Goal: Transaction & Acquisition: Subscribe to service/newsletter

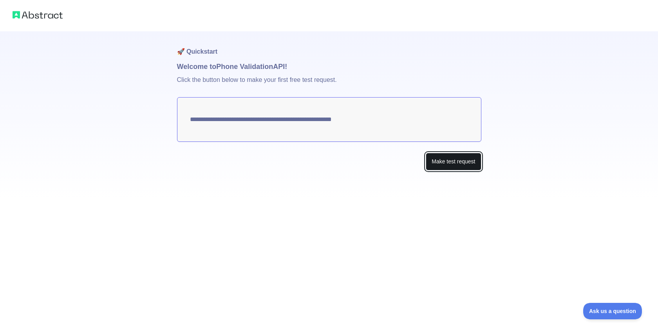
click at [434, 159] on button "Make test request" at bounding box center [453, 162] width 55 height 18
click at [386, 127] on textarea "**********" at bounding box center [329, 119] width 304 height 45
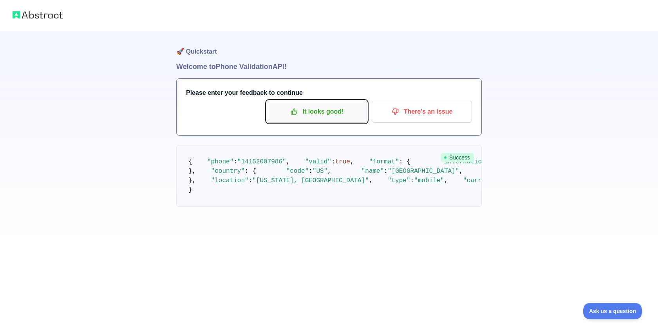
click at [331, 117] on p "It looks good!" at bounding box center [317, 111] width 89 height 13
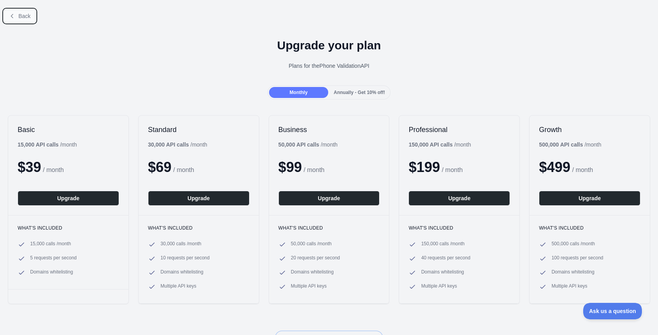
click at [10, 11] on button "Back" at bounding box center [20, 15] width 32 height 13
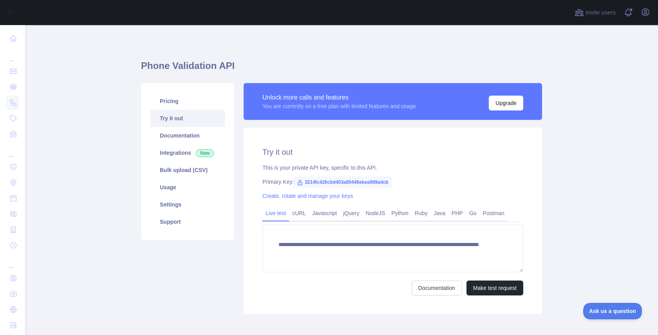
scroll to position [18, 0]
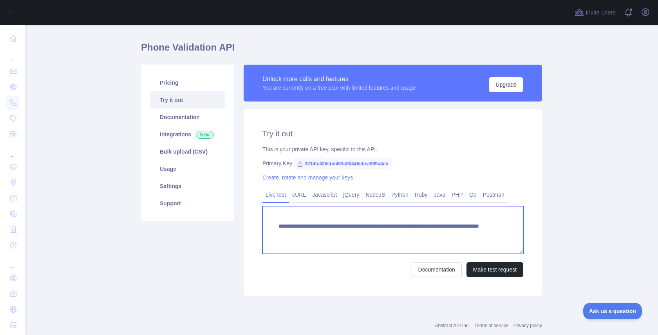
click at [353, 231] on textarea "**********" at bounding box center [393, 230] width 261 height 48
click at [450, 233] on textarea "**********" at bounding box center [393, 230] width 261 height 48
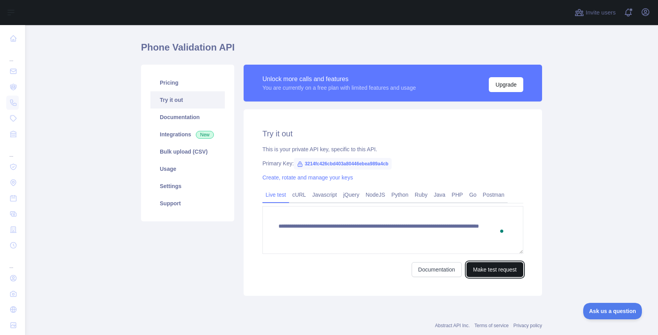
click at [480, 269] on button "Make test request" at bounding box center [495, 269] width 57 height 15
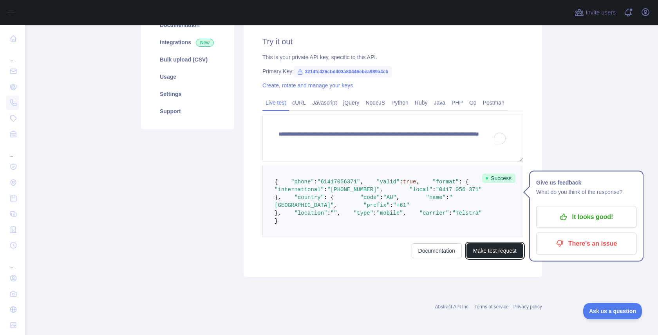
scroll to position [132, 0]
click at [425, 237] on pre "{ "phone" : "[PHONE_NUMBER]" , "valid" : true , "format" : { "international" : …" at bounding box center [393, 201] width 261 height 71
click at [453, 216] on span ""Telstra"" at bounding box center [468, 213] width 30 height 6
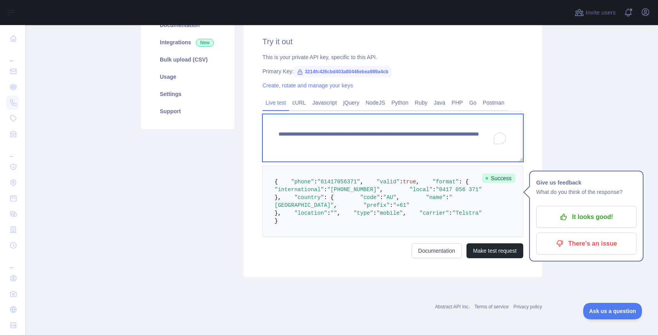
click at [437, 121] on textarea "**********" at bounding box center [393, 138] width 261 height 48
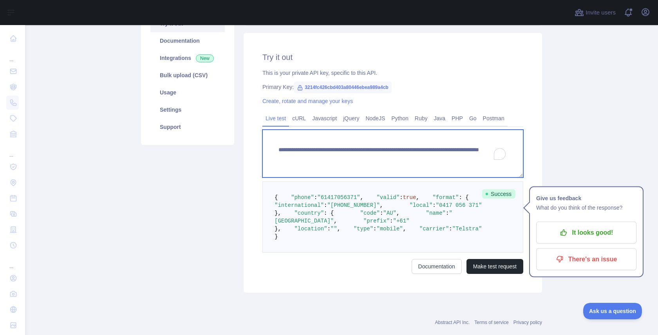
scroll to position [84, 0]
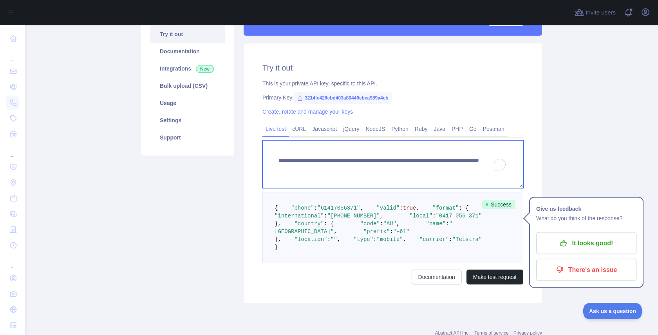
paste textarea "*"
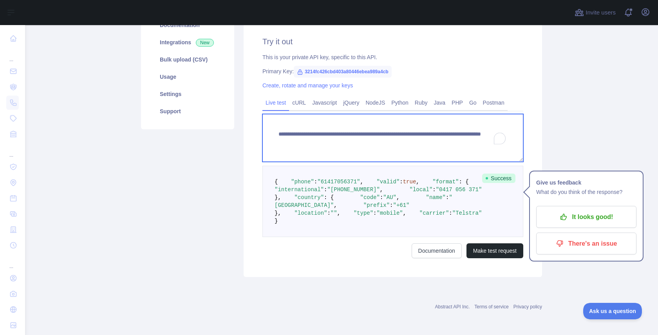
scroll to position [189, 0]
type textarea "**********"
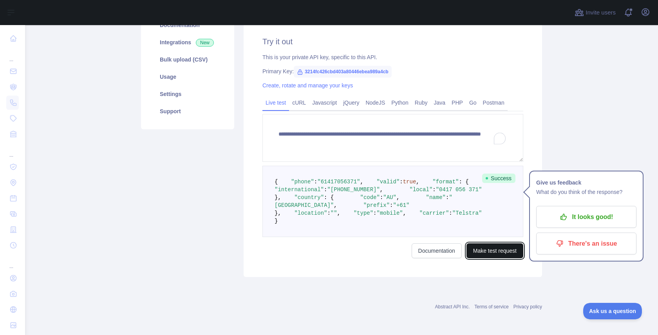
click at [485, 250] on button "Make test request" at bounding box center [495, 250] width 57 height 15
click at [453, 212] on span ""Optus"" at bounding box center [464, 213] width 23 height 6
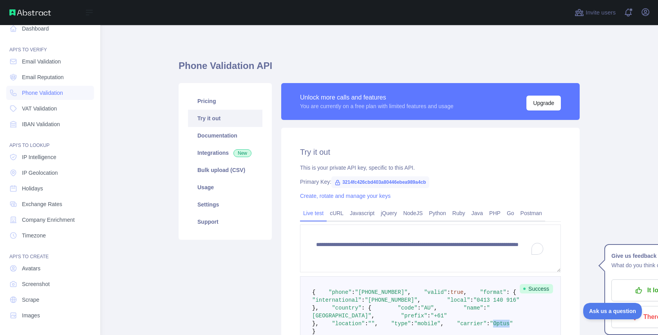
scroll to position [0, 0]
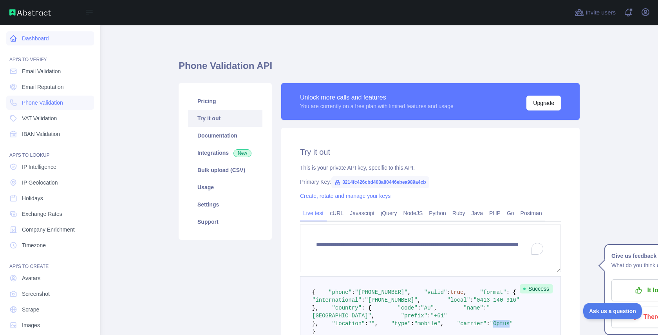
click at [40, 40] on link "Dashboard" at bounding box center [50, 38] width 88 height 14
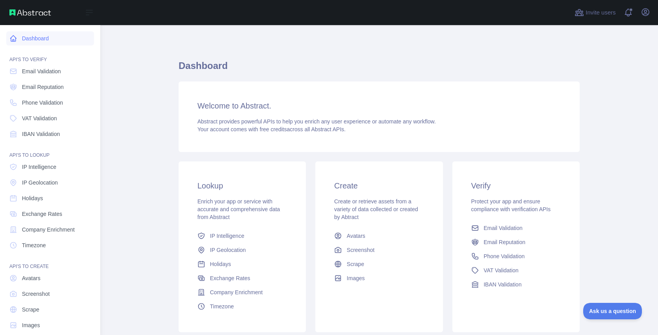
click at [8, 33] on link "Dashboard" at bounding box center [50, 38] width 88 height 14
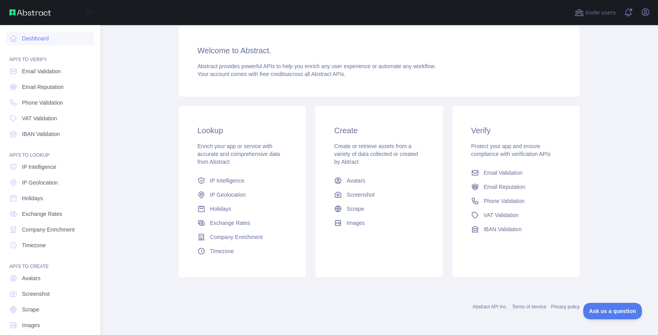
click at [19, 14] on img at bounding box center [30, 12] width 42 height 6
click at [96, 13] on button "Open sidebar" at bounding box center [89, 12] width 22 height 9
click at [15, 12] on img at bounding box center [30, 12] width 42 height 6
drag, startPoint x: 605, startPoint y: 10, endPoint x: 628, endPoint y: 31, distance: 30.2
click at [626, 30] on div "Invite users View notifications Open user menu Dashboard Welcome to Abstract. A…" at bounding box center [379, 167] width 558 height 335
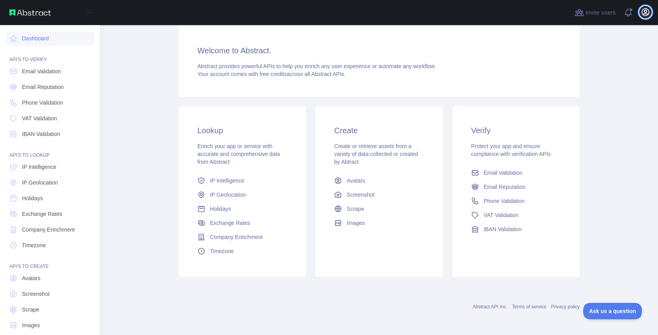
click at [643, 8] on icon "button" at bounding box center [645, 11] width 9 height 9
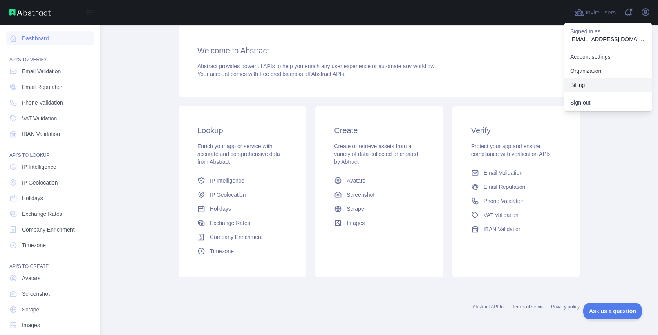
click at [601, 83] on button "Billing" at bounding box center [608, 85] width 88 height 14
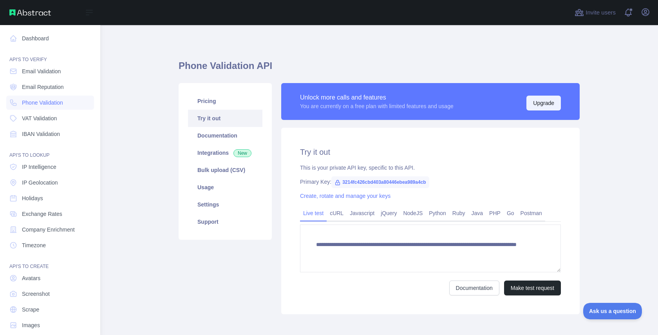
click at [545, 107] on button "Upgrade" at bounding box center [544, 103] width 34 height 15
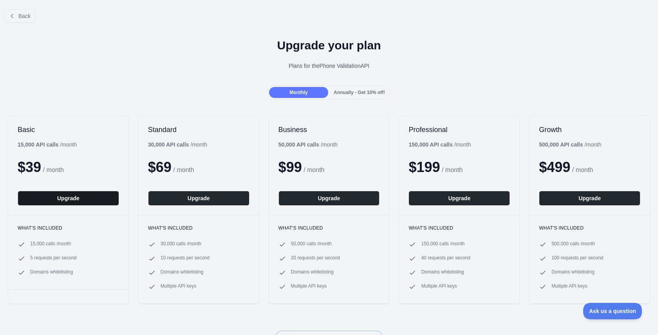
click at [95, 196] on button "Upgrade" at bounding box center [68, 198] width 101 height 15
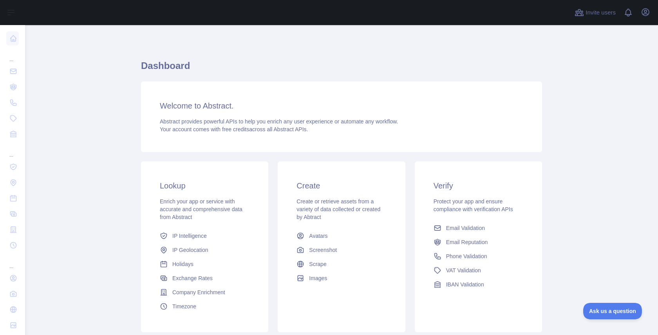
scroll to position [55, 0]
